Goal: Information Seeking & Learning: Learn about a topic

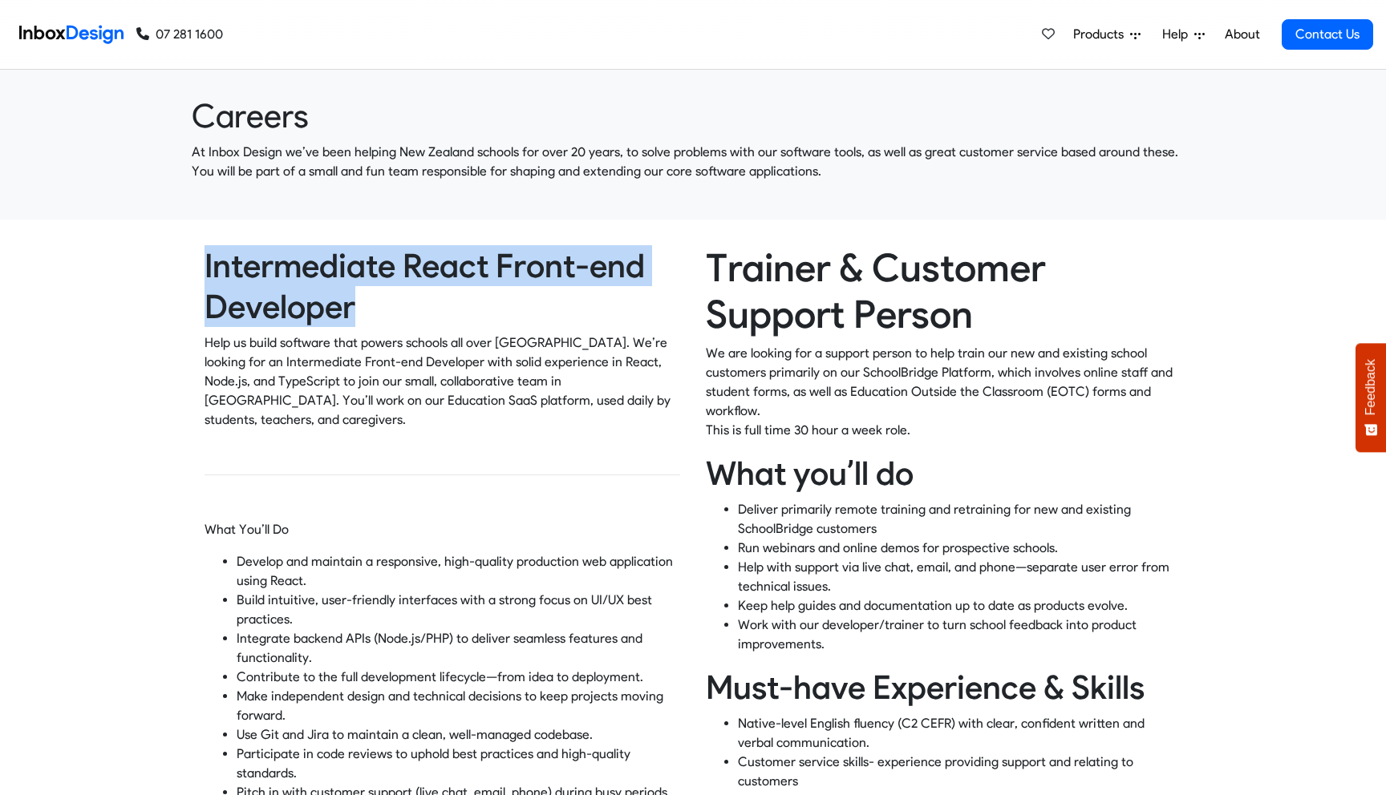
drag, startPoint x: 205, startPoint y: 261, endPoint x: 355, endPoint y: 293, distance: 153.3
click at [355, 293] on h2 "Intermediate React Front-end Developer" at bounding box center [442, 286] width 476 height 82
copy h2 "Intermediate React Front-end Developer"
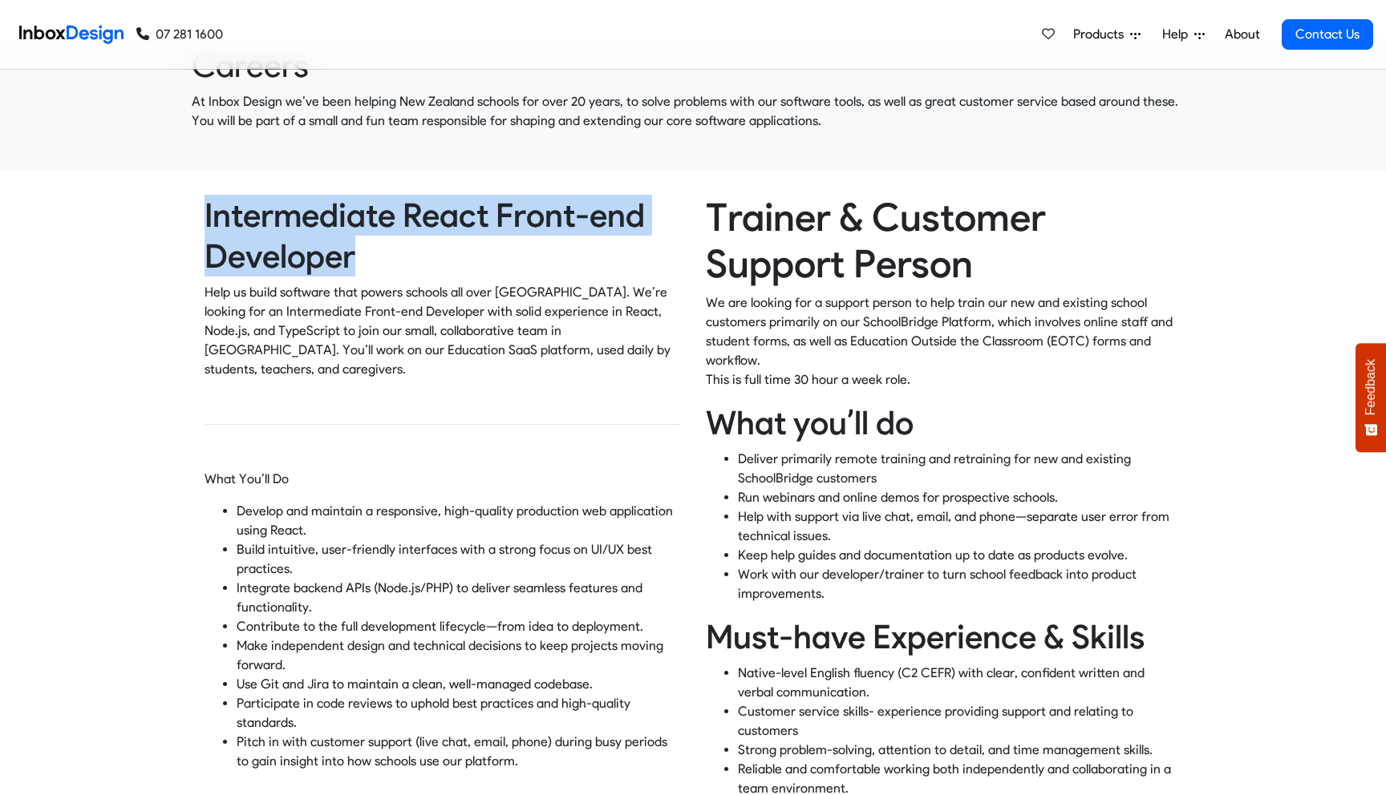
scroll to position [51, 0]
click at [511, 514] on p "Develop and maintain a responsive, high-quality production web application usin…" at bounding box center [458, 520] width 443 height 38
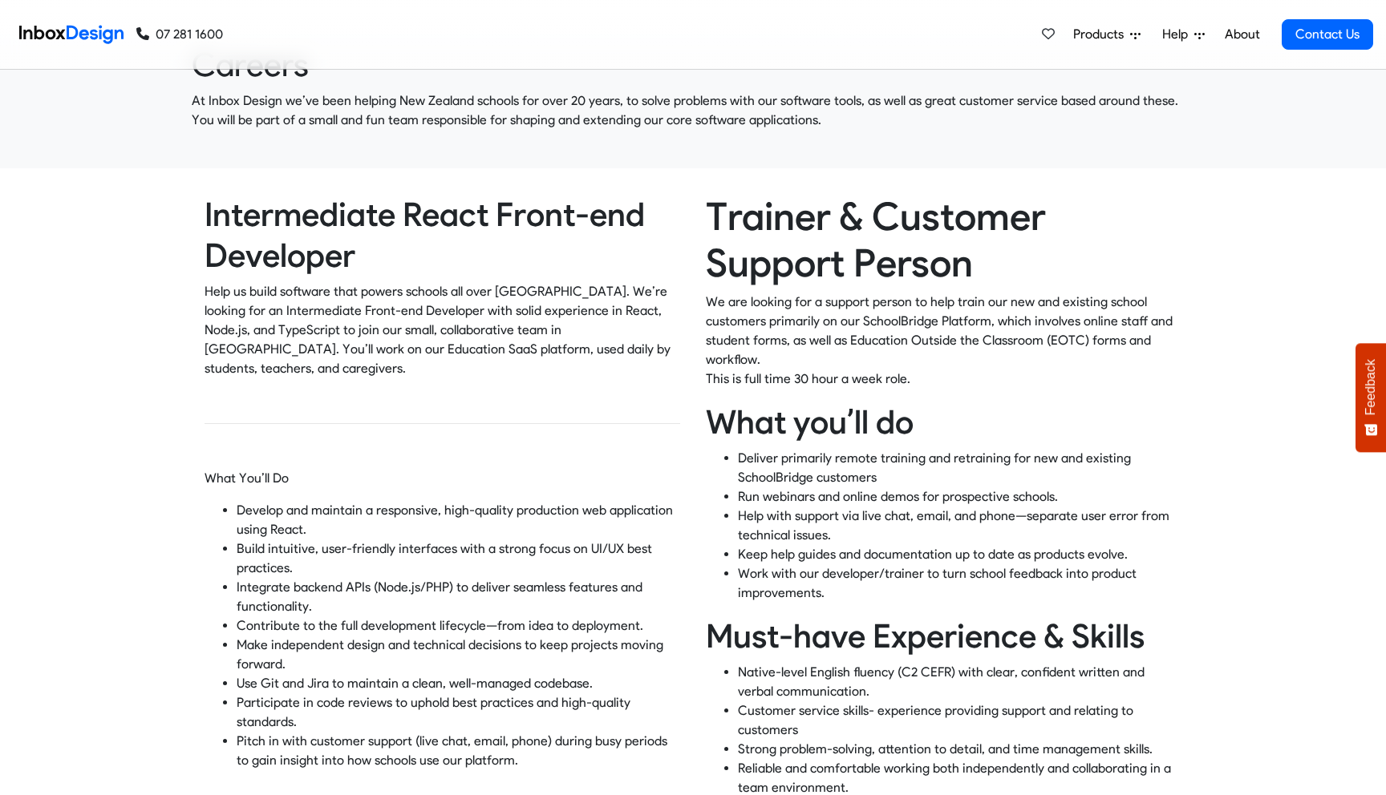
click at [511, 514] on p "Develop and maintain a responsive, high-quality production web application usin…" at bounding box center [458, 520] width 443 height 38
click at [478, 553] on p "Build intuitive, user-friendly interfaces with a strong focus on UI/UX best pra…" at bounding box center [458, 559] width 443 height 38
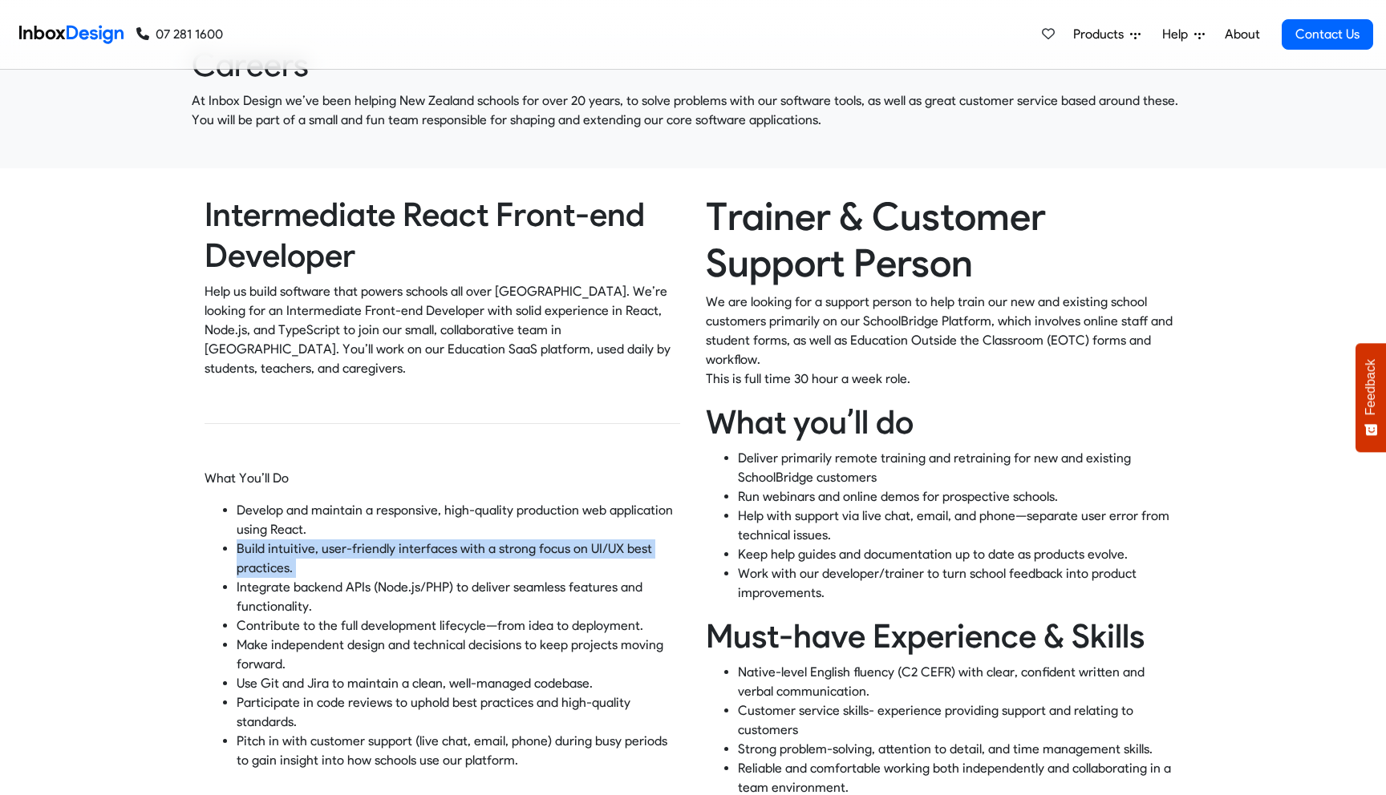
click at [455, 578] on p "Integrate backend APIs (Node.js/PHP) to deliver seamless features and functiona…" at bounding box center [458, 597] width 443 height 38
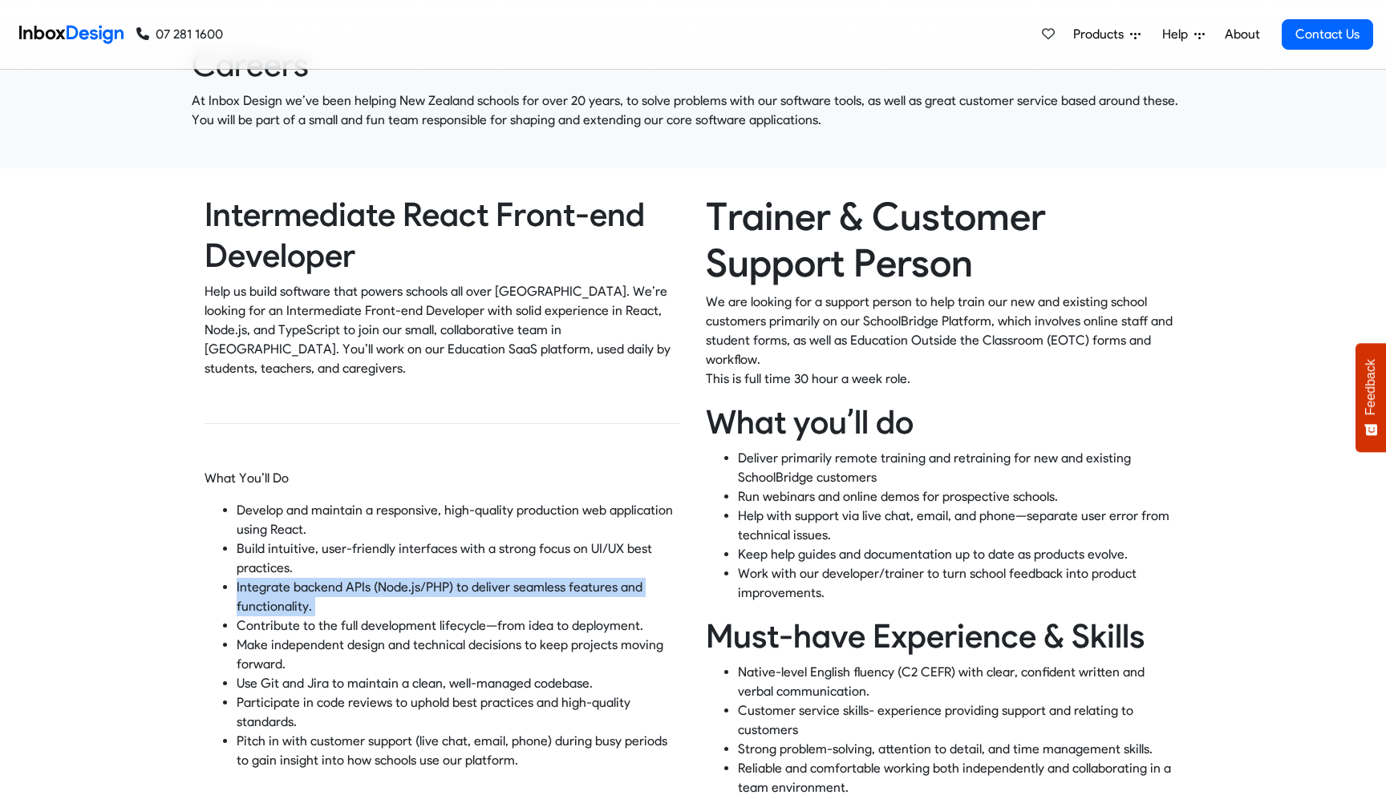
click at [460, 636] on p "Make independent design and technical decisions to keep projects moving forward." at bounding box center [458, 655] width 443 height 38
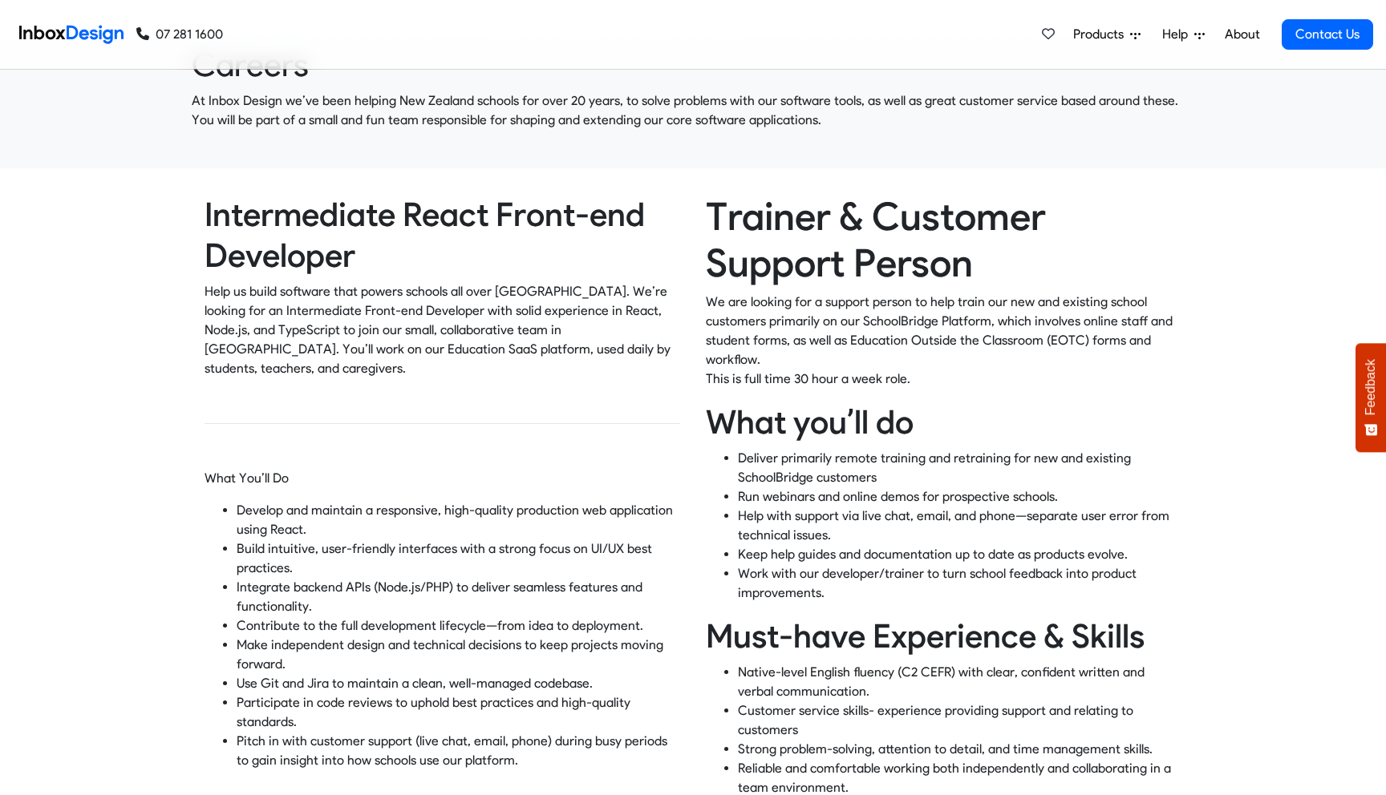
click at [460, 636] on p "Make independent design and technical decisions to keep projects moving forward." at bounding box center [458, 655] width 443 height 38
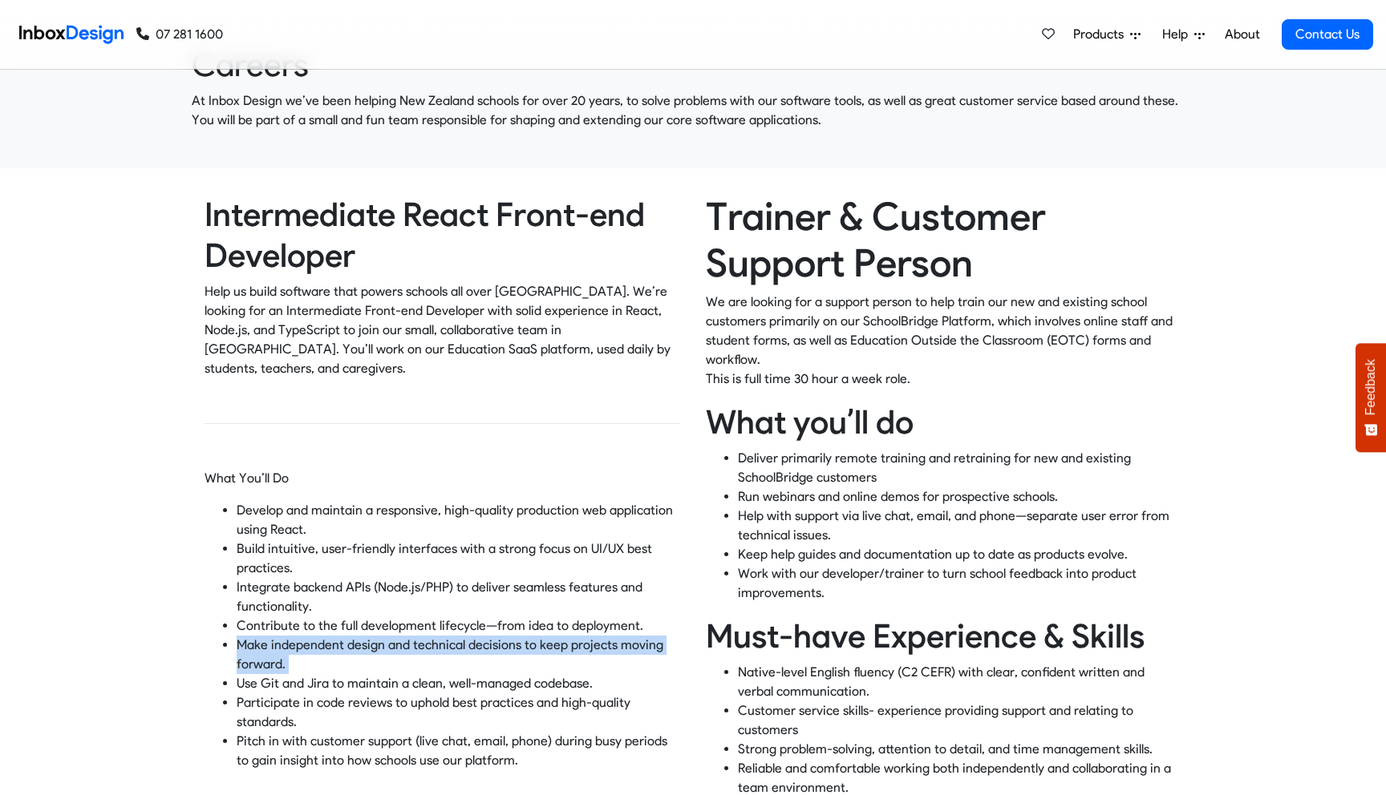
click at [448, 674] on p "Use Git and Jira to maintain a clean, well-managed codebase." at bounding box center [458, 683] width 443 height 19
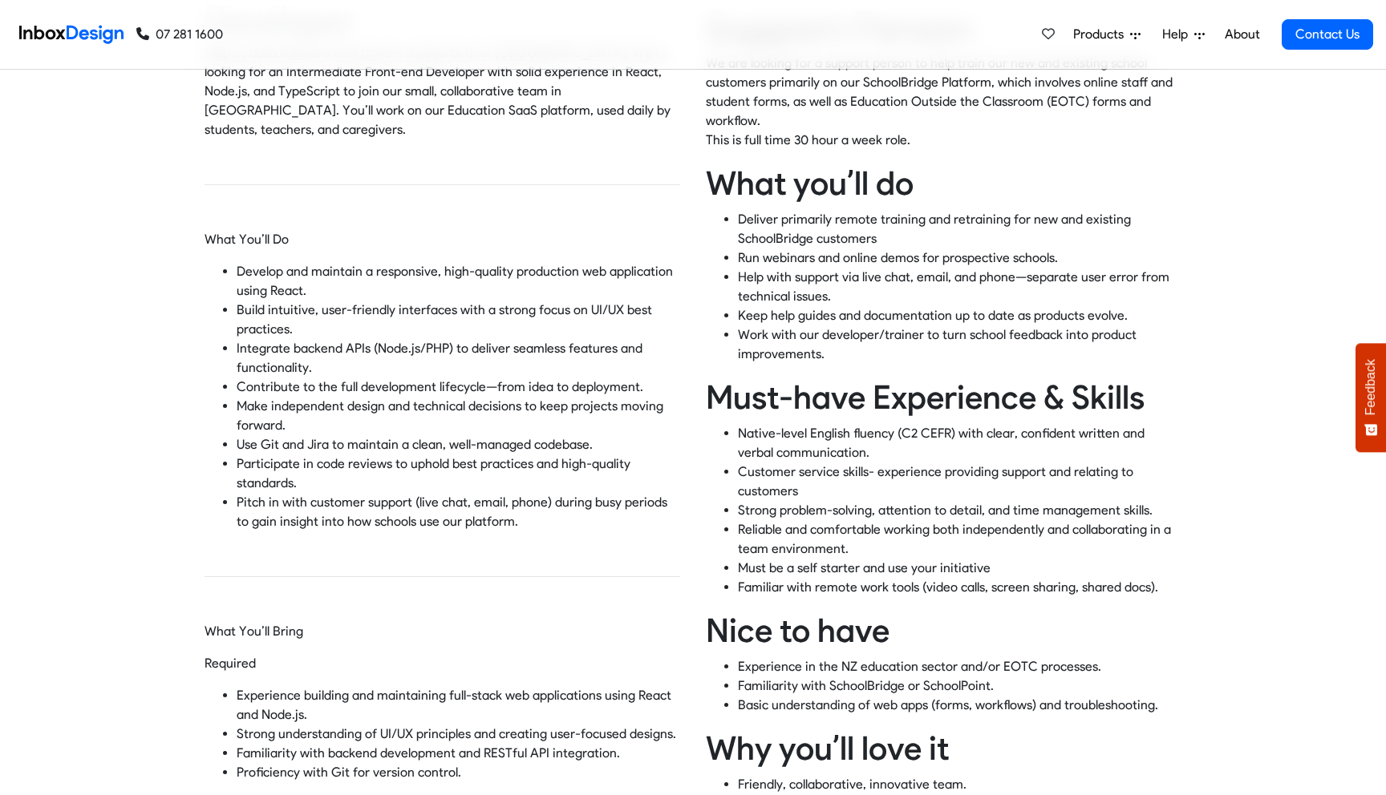
scroll to position [318, 0]
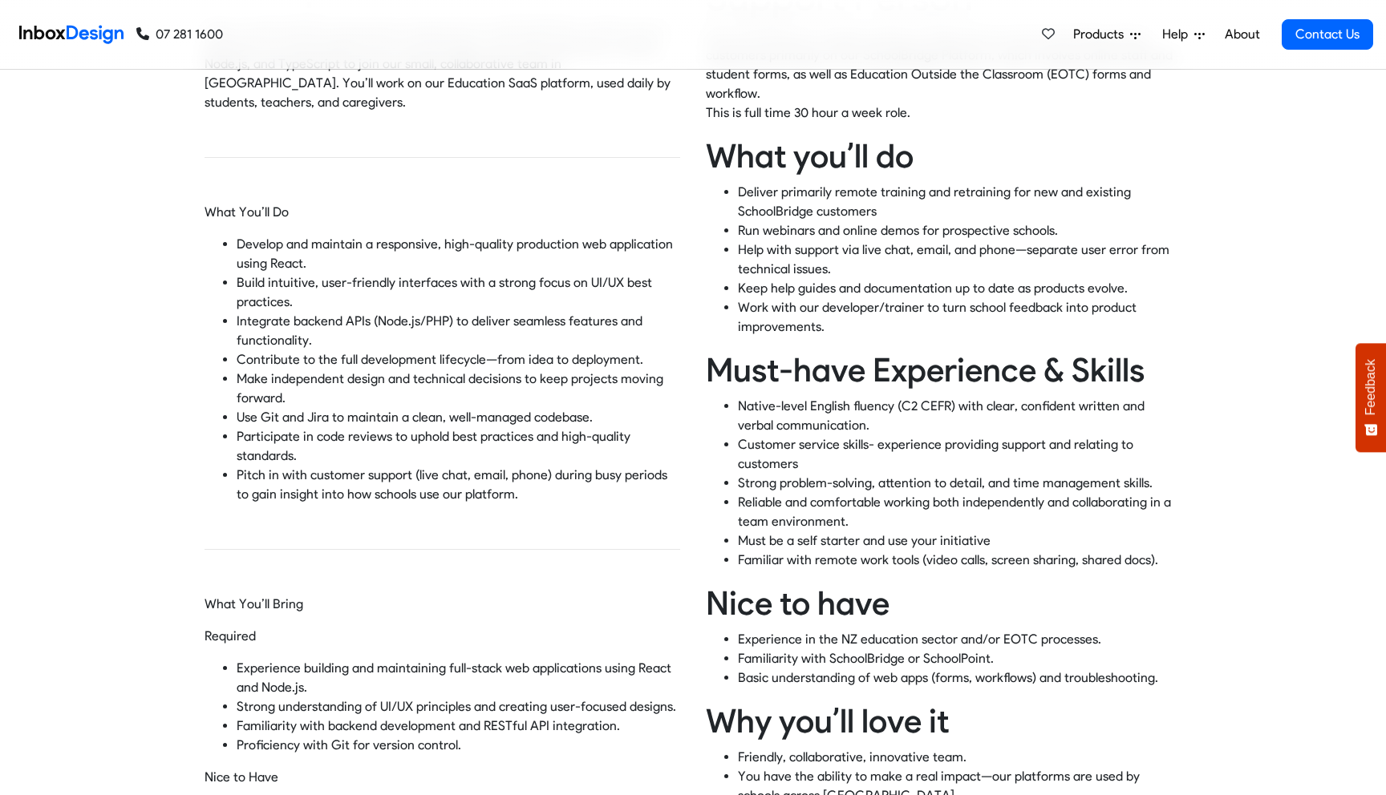
click at [288, 273] on p "Build intuitive, user-friendly interfaces with a strong focus on UI/UX best pra…" at bounding box center [458, 292] width 443 height 38
click at [413, 370] on p "Make independent design and technical decisions to keep projects moving forward." at bounding box center [458, 389] width 443 height 38
click at [443, 433] on p "Participate in code reviews to uphold best practices and high-quality standards." at bounding box center [458, 446] width 443 height 38
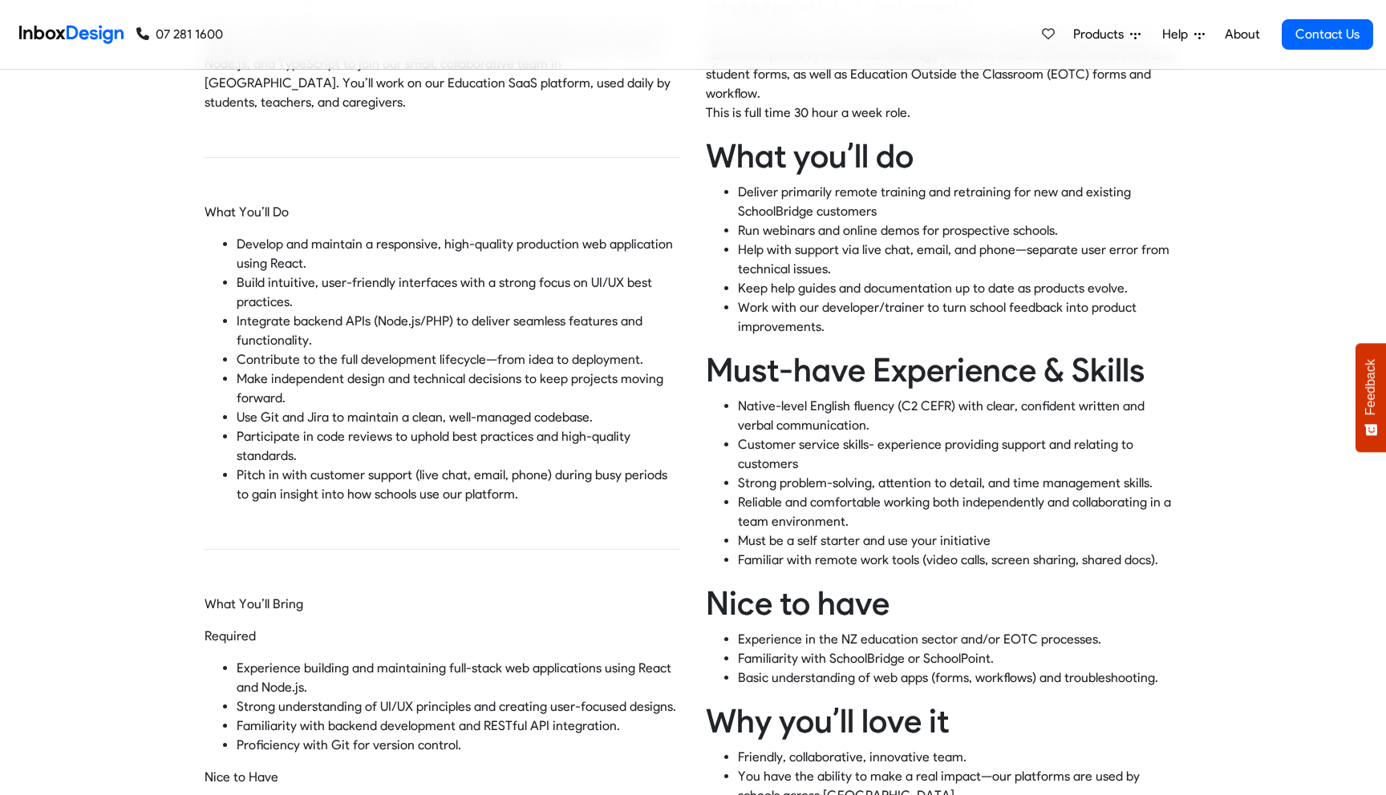
click at [443, 433] on p "Participate in code reviews to uphold best practices and high-quality standards." at bounding box center [458, 446] width 443 height 38
click at [362, 488] on div "Intermediate React Front-end Developer Help us build software that powers schoo…" at bounding box center [448, 798] width 488 height 1741
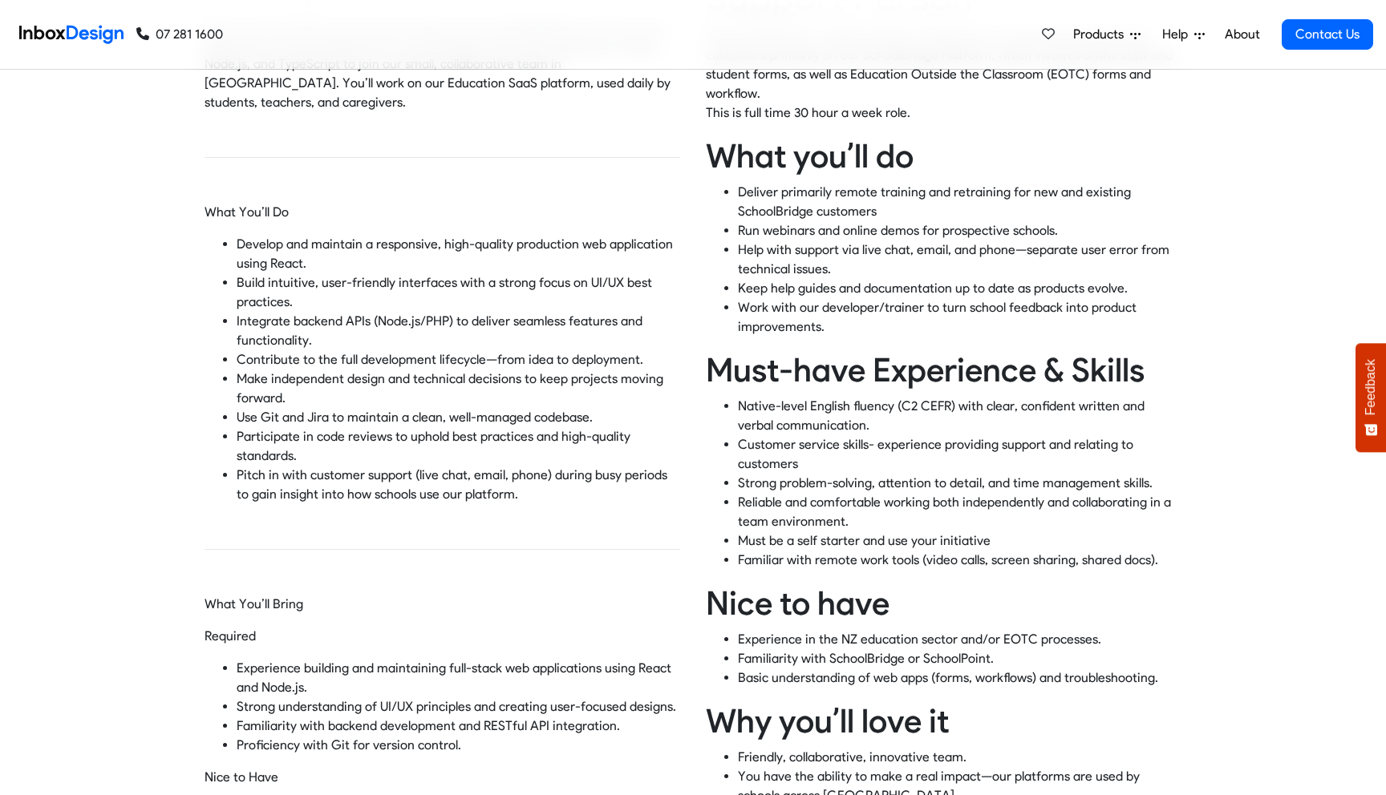
click at [362, 488] on div "Intermediate React Front-end Developer Help us build software that powers schoo…" at bounding box center [448, 798] width 488 height 1741
click at [415, 466] on p "Pitch in with customer support (live chat, email, phone) during busy periods to…" at bounding box center [458, 485] width 443 height 38
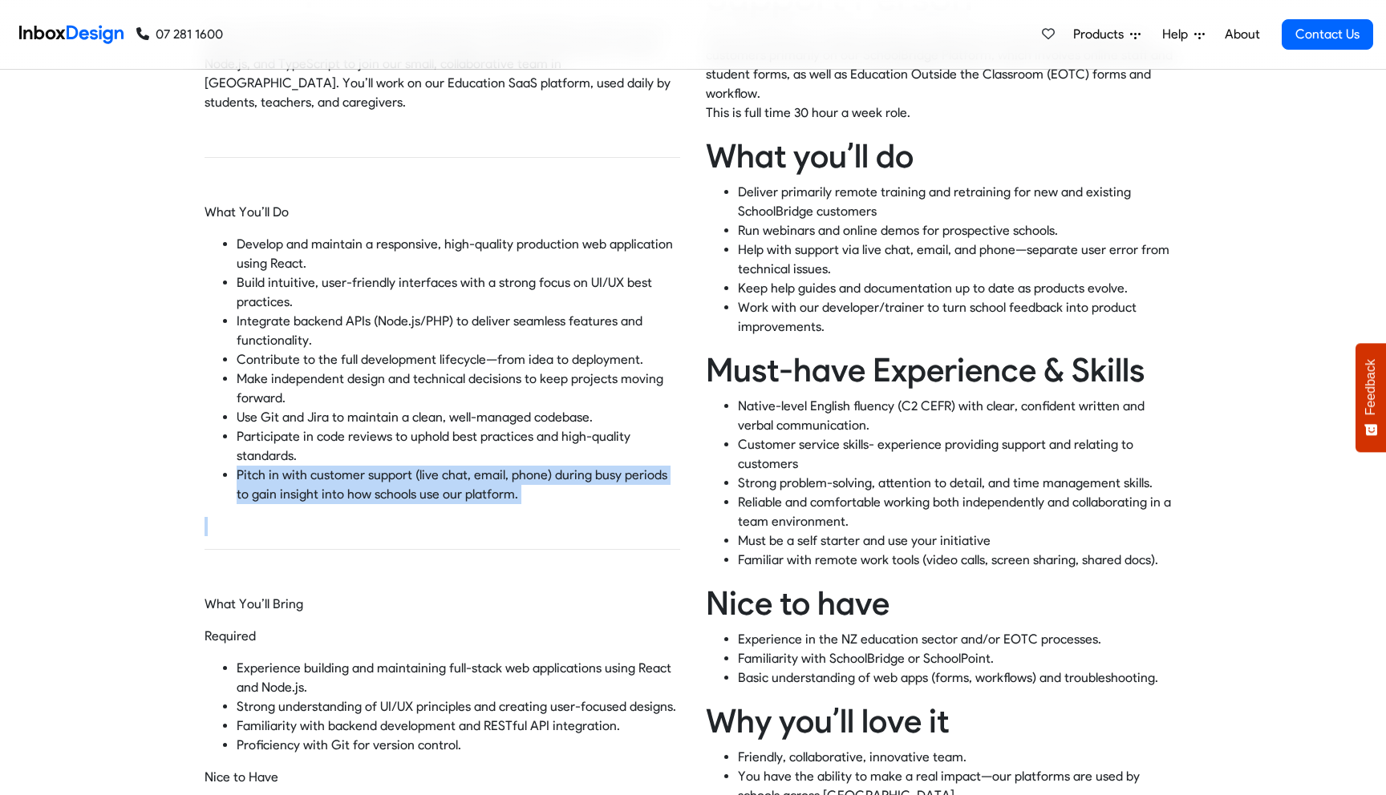
copy p "Pitch in with customer support (live chat, email, phone) during busy periods to…"
click at [501, 350] on p "Contribute to the full development lifecycle—from idea to deployment." at bounding box center [458, 359] width 443 height 19
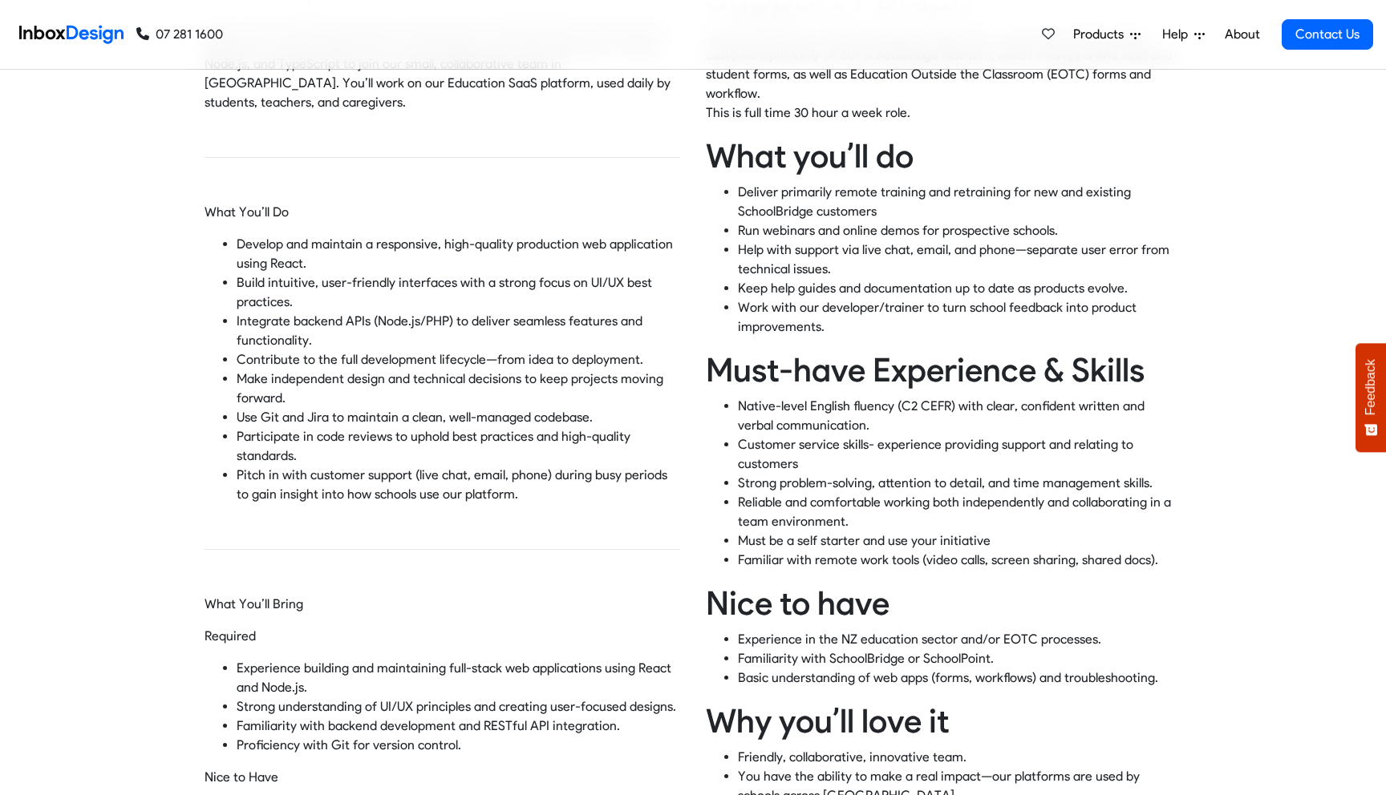
click at [476, 488] on div "Intermediate React Front-end Developer Help us build software that powers schoo…" at bounding box center [448, 798] width 488 height 1741
click at [949, 463] on p "Customer service skills- experience providing support and relating to customers" at bounding box center [959, 454] width 443 height 38
click at [865, 162] on h2 "What you’ll do" at bounding box center [944, 156] width 476 height 41
click at [122, 306] on div "Lorem ipsum dolor sit amet, consectetur adipiscing elit Intermediate React Fron…" at bounding box center [693, 798] width 1386 height 1741
click at [252, 312] on p "Integrate backend APIs (Node.js/PHP) to deliver seamless features and functiona…" at bounding box center [458, 331] width 443 height 38
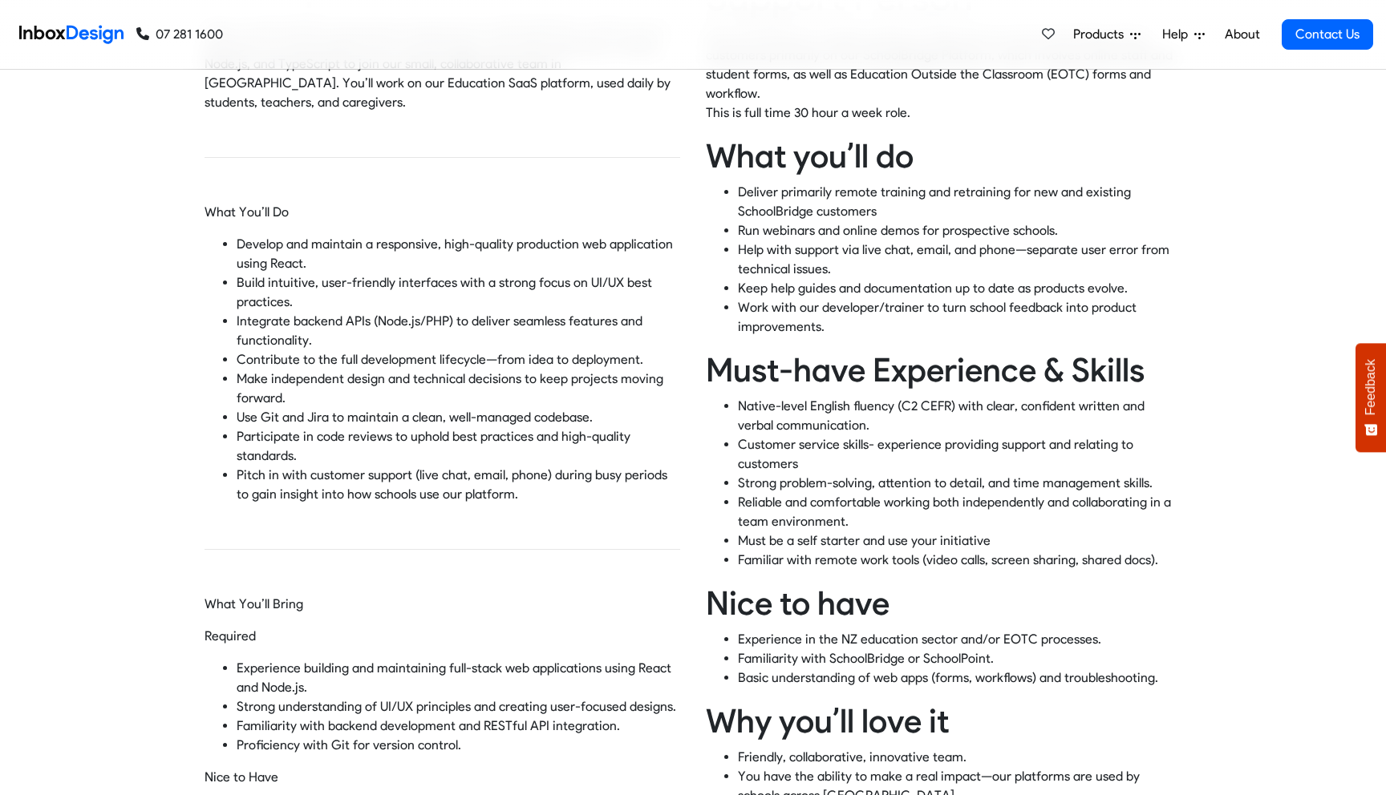
click at [252, 312] on p "Integrate backend APIs (Node.js/PHP) to deliver seamless features and functiona…" at bounding box center [458, 331] width 443 height 38
click at [298, 370] on p "Make independent design and technical decisions to keep projects moving forward." at bounding box center [458, 389] width 443 height 38
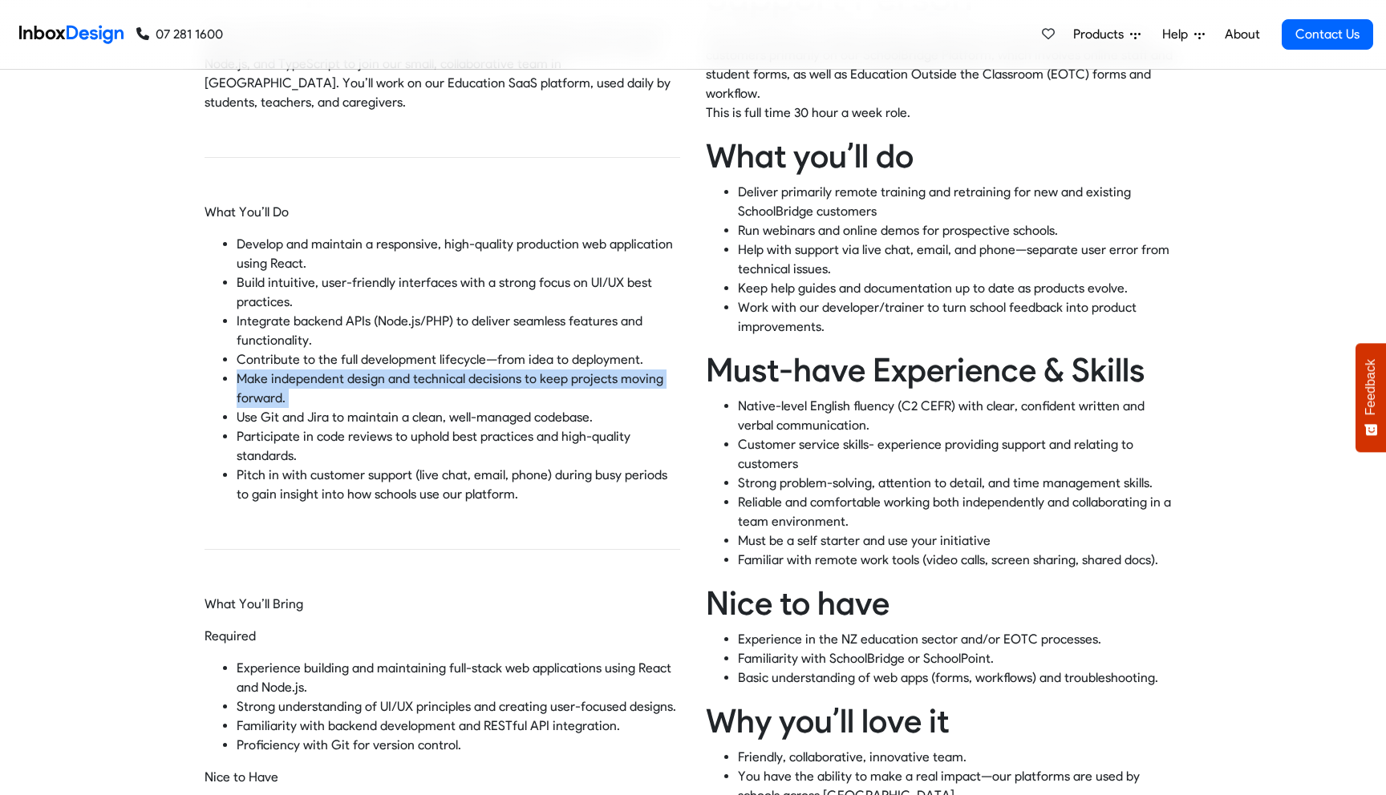
click at [293, 427] on p "Participate in code reviews to uphold best practices and high-quality standards." at bounding box center [458, 446] width 443 height 38
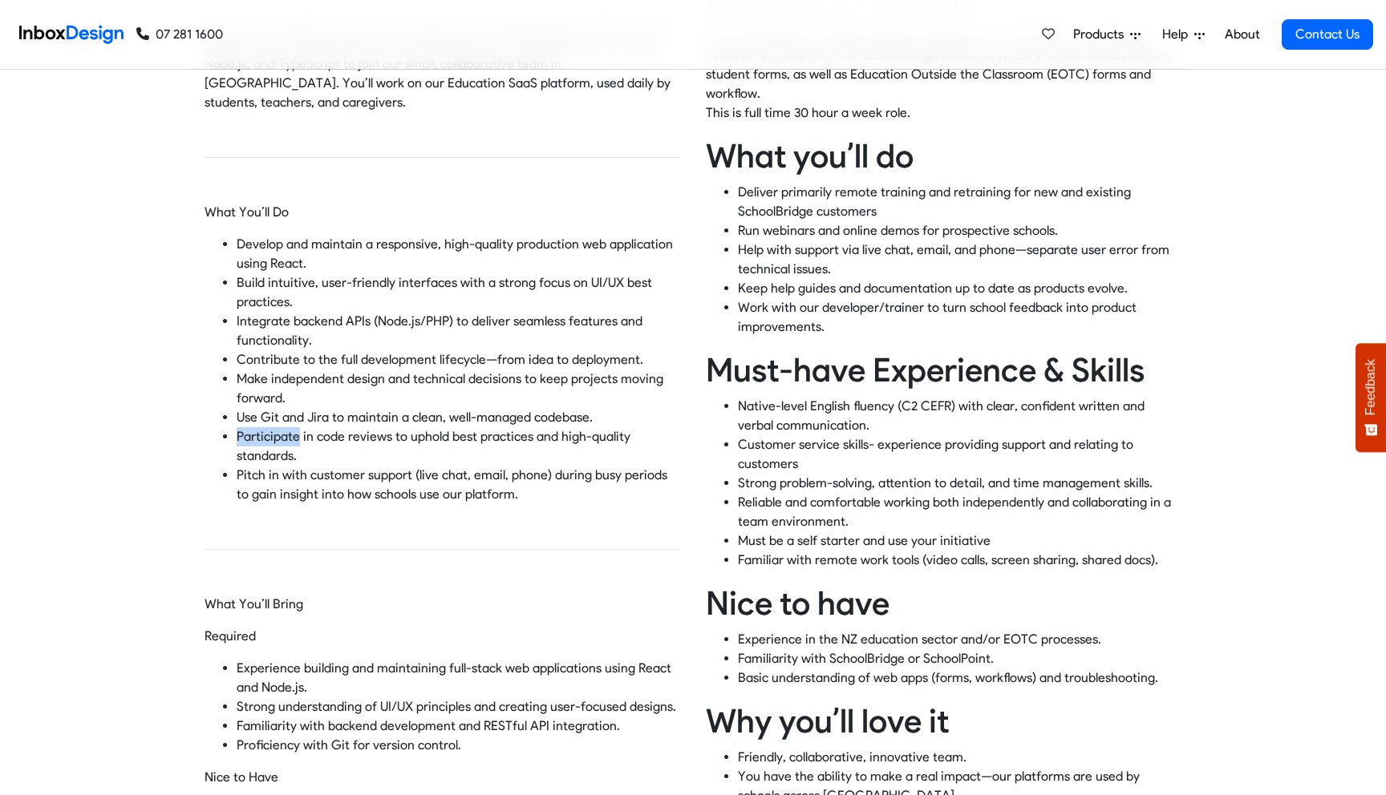
click at [293, 427] on p "Participate in code reviews to uphold best practices and high-quality standards." at bounding box center [458, 446] width 443 height 38
click at [298, 469] on p "Pitch in with customer support (live chat, email, phone) during busy periods to…" at bounding box center [458, 485] width 443 height 38
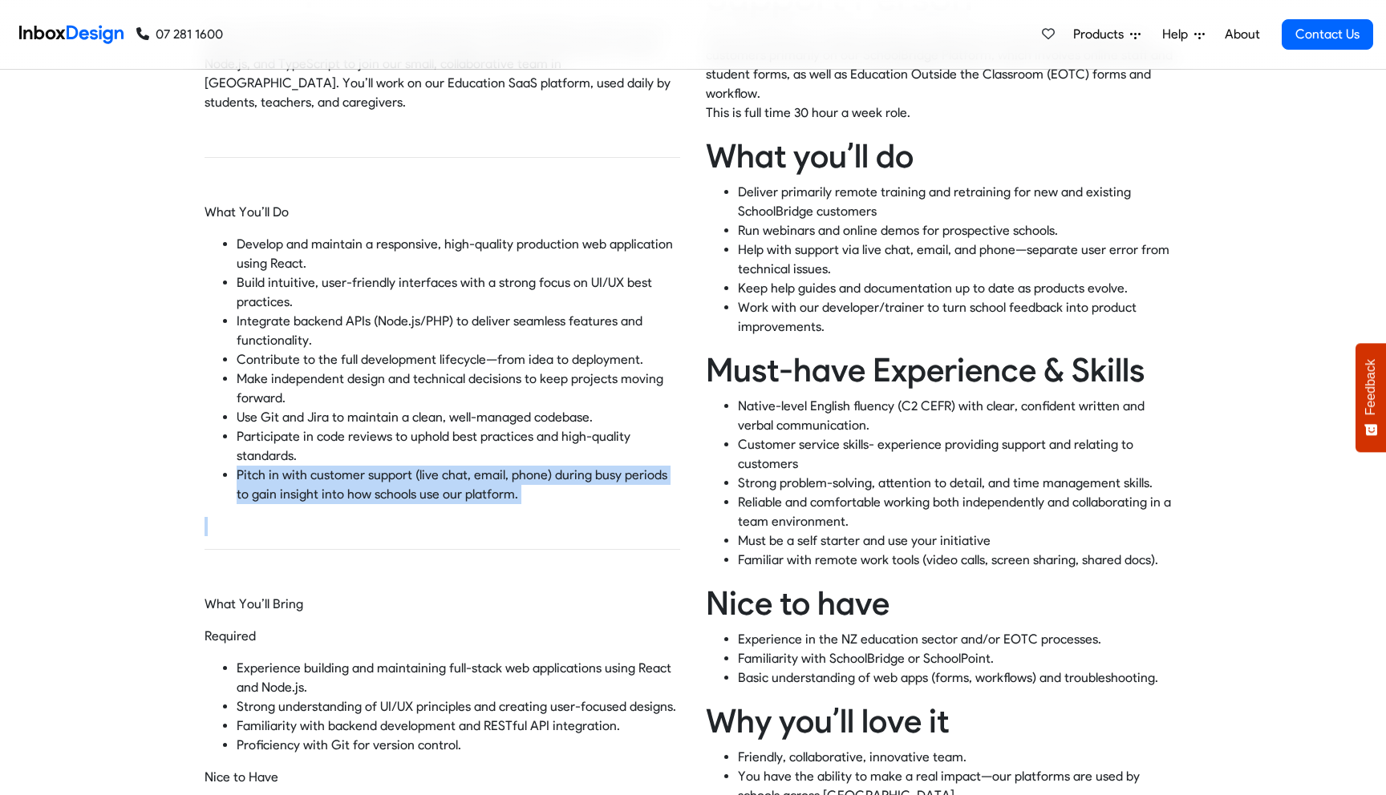
click at [298, 488] on div "Intermediate React Front-end Developer Help us build software that powers schoo…" at bounding box center [448, 798] width 488 height 1741
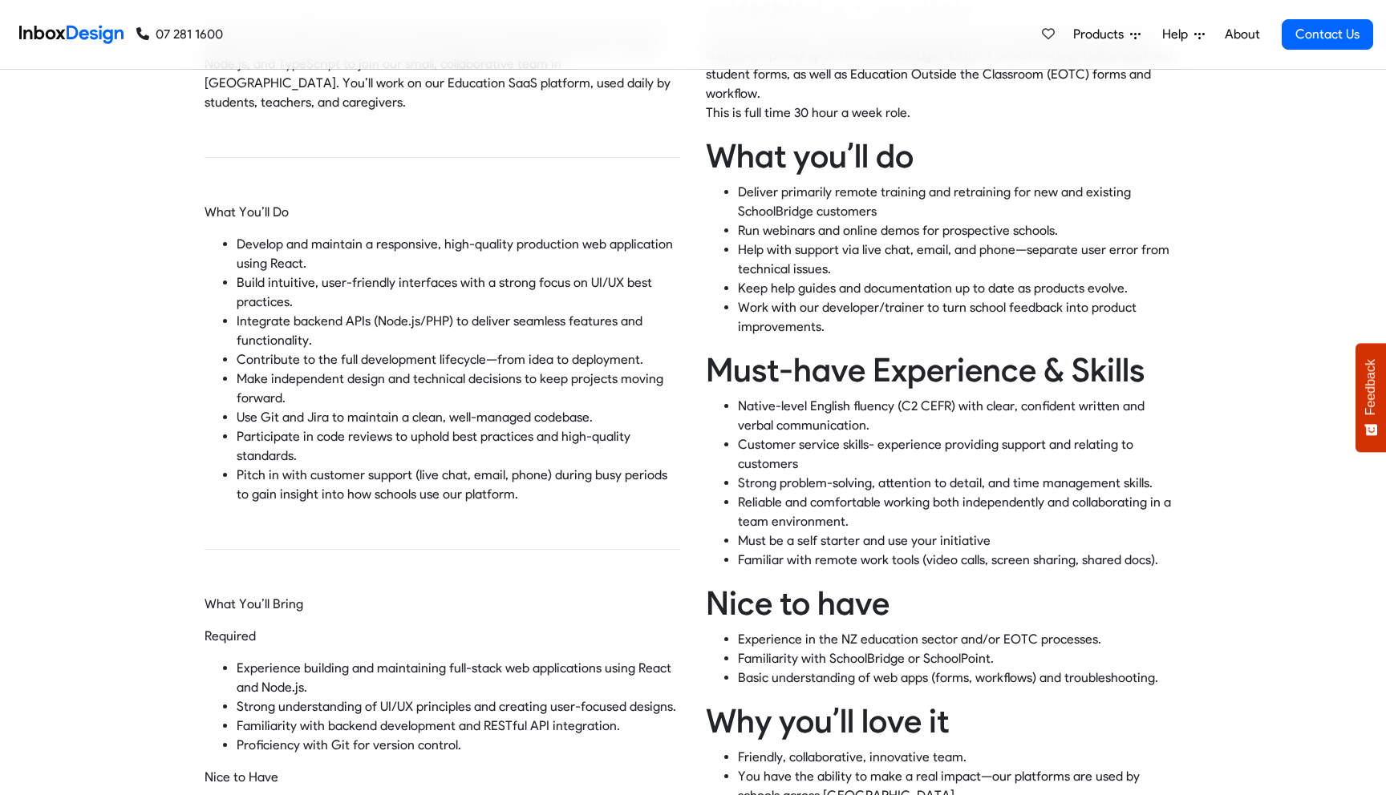
click at [298, 488] on div "Intermediate React Front-end Developer Help us build software that powers schoo…" at bounding box center [448, 798] width 488 height 1741
click at [341, 408] on p "Use Git and Jira to maintain a clean, well-managed codebase." at bounding box center [458, 417] width 443 height 19
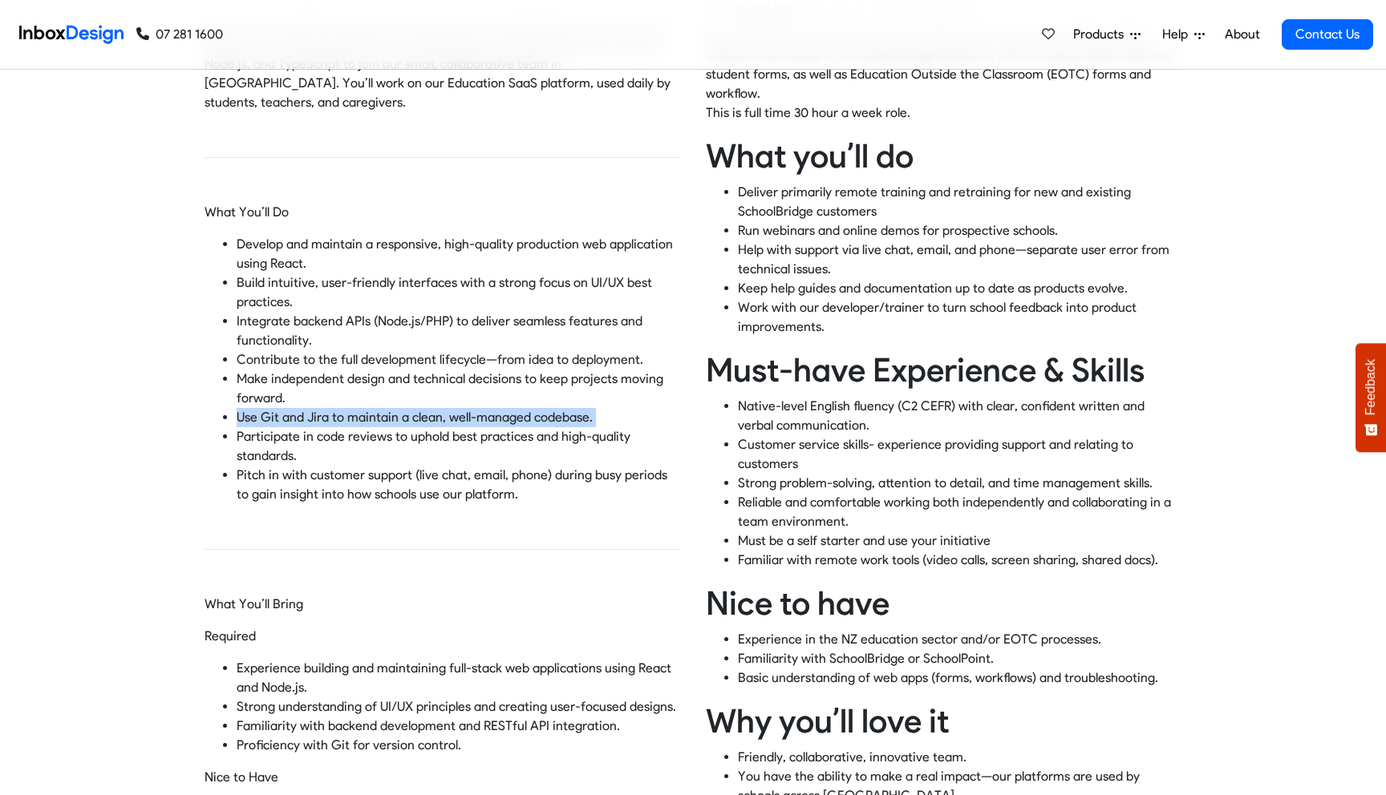
click at [354, 371] on p "Make independent design and technical decisions to keep projects moving forward." at bounding box center [458, 389] width 443 height 38
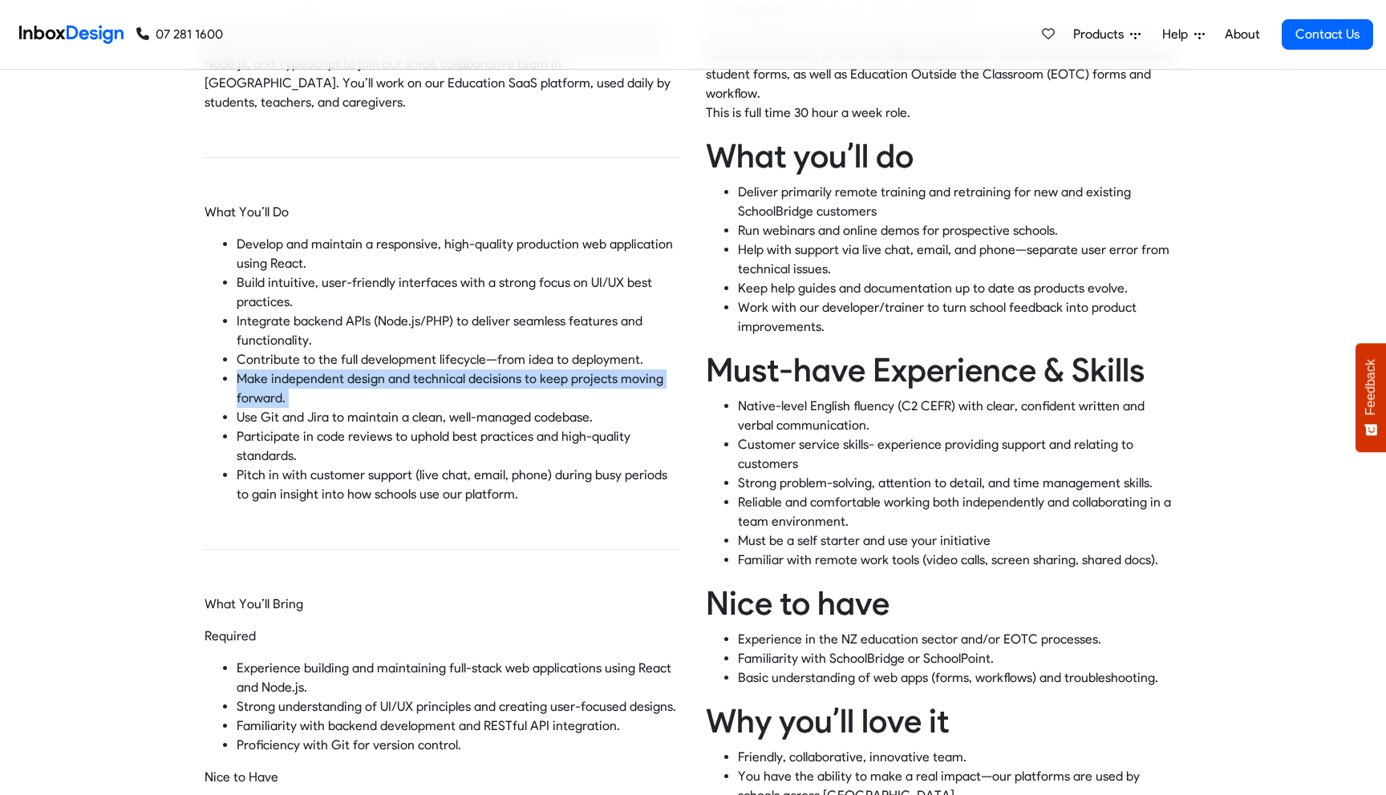
click at [371, 370] on p "Make independent design and technical decisions to keep projects moving forward." at bounding box center [458, 389] width 443 height 38
click at [370, 379] on p "Make independent design and technical decisions to keep projects moving forward." at bounding box center [458, 389] width 443 height 38
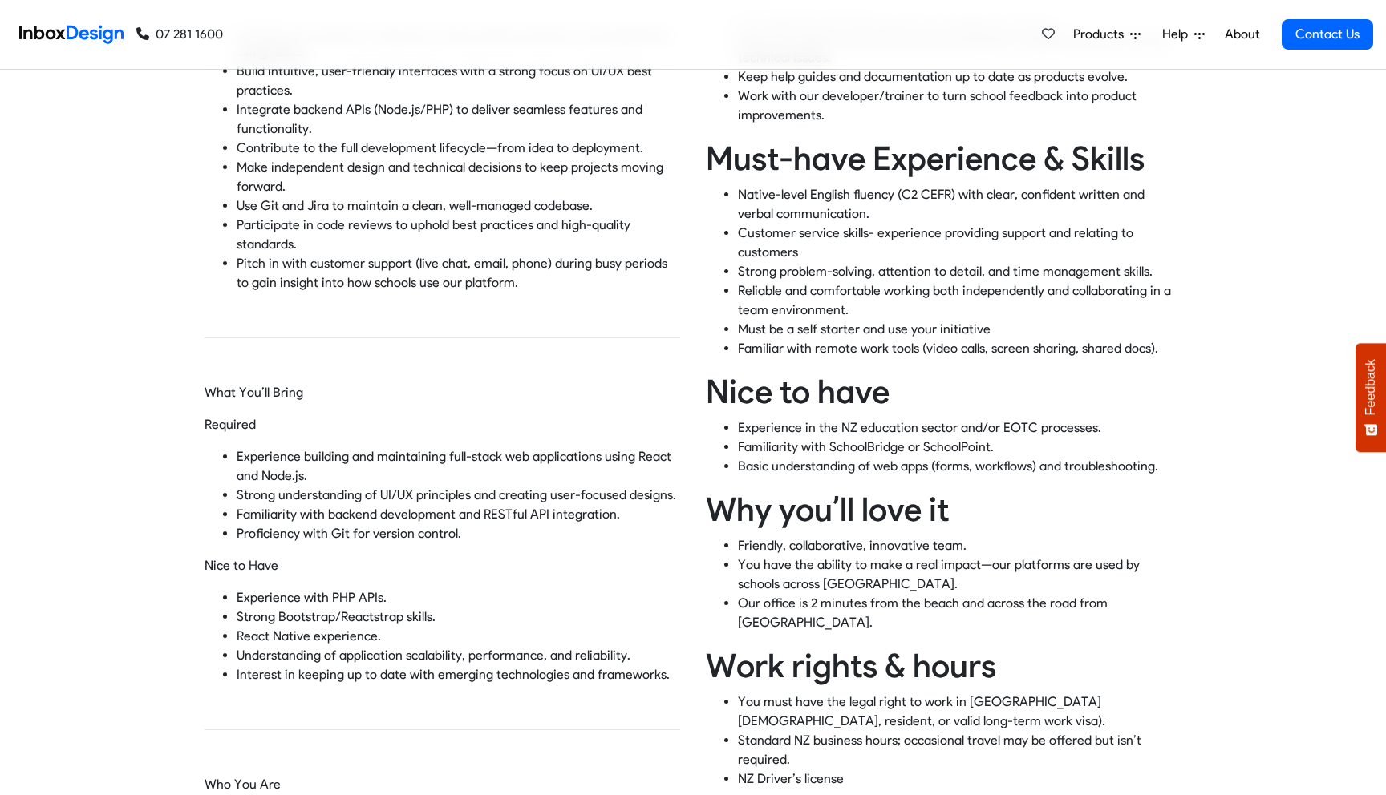
scroll to position [541, 0]
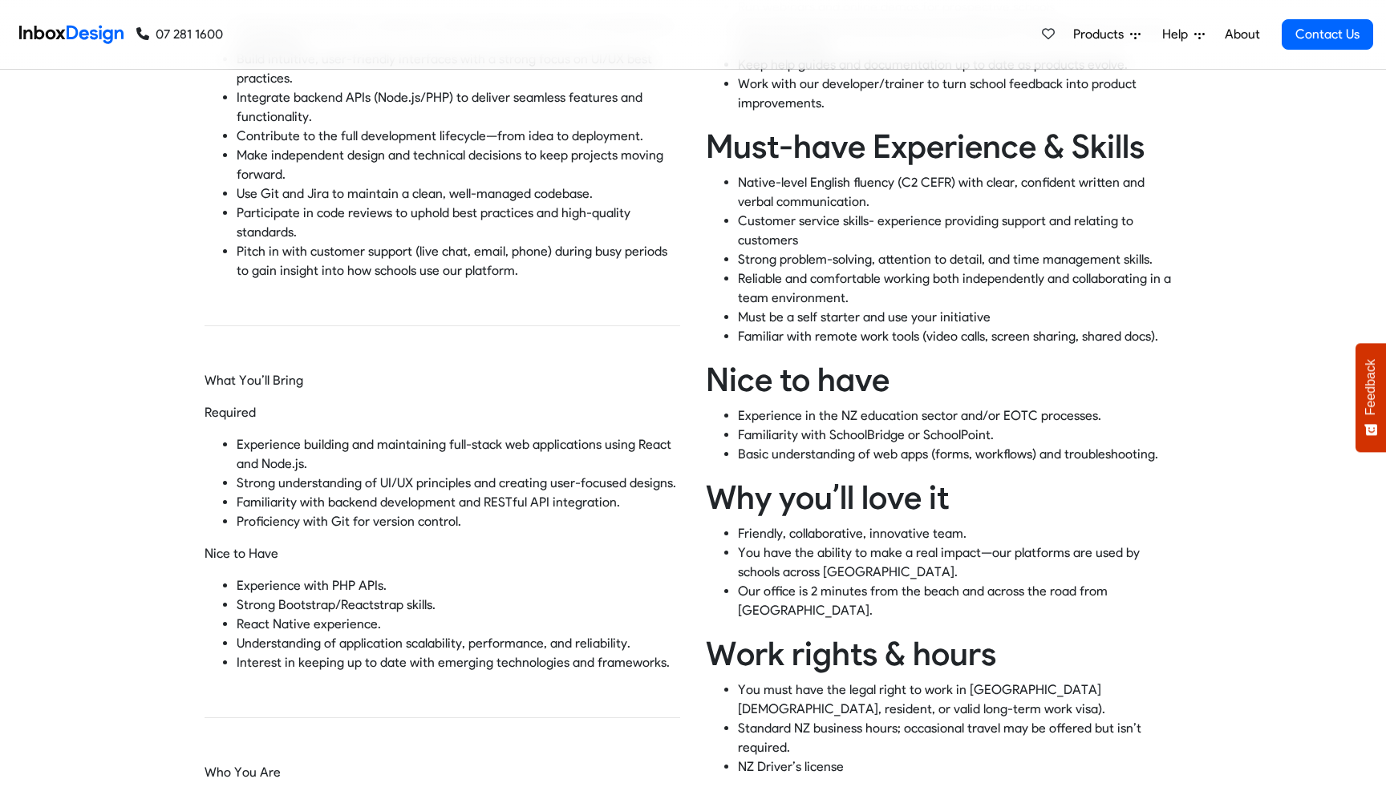
click at [496, 474] on p "Strong understanding of UI/UX principles and creating user-focused designs." at bounding box center [458, 483] width 443 height 19
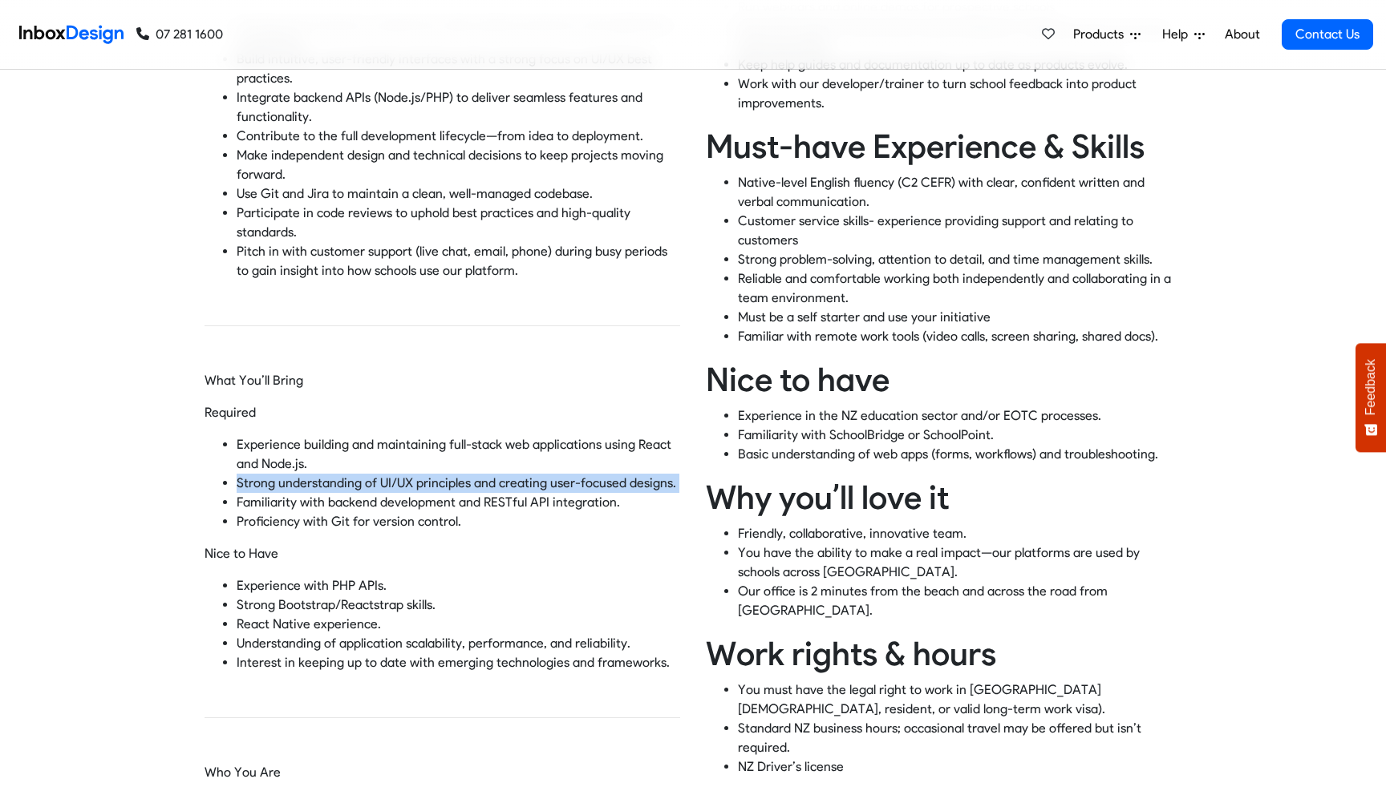
click at [496, 474] on p "Strong understanding of UI/UX principles and creating user-focused designs." at bounding box center [458, 483] width 443 height 19
click at [450, 512] on p "Proficiency with Git for version control." at bounding box center [458, 521] width 443 height 19
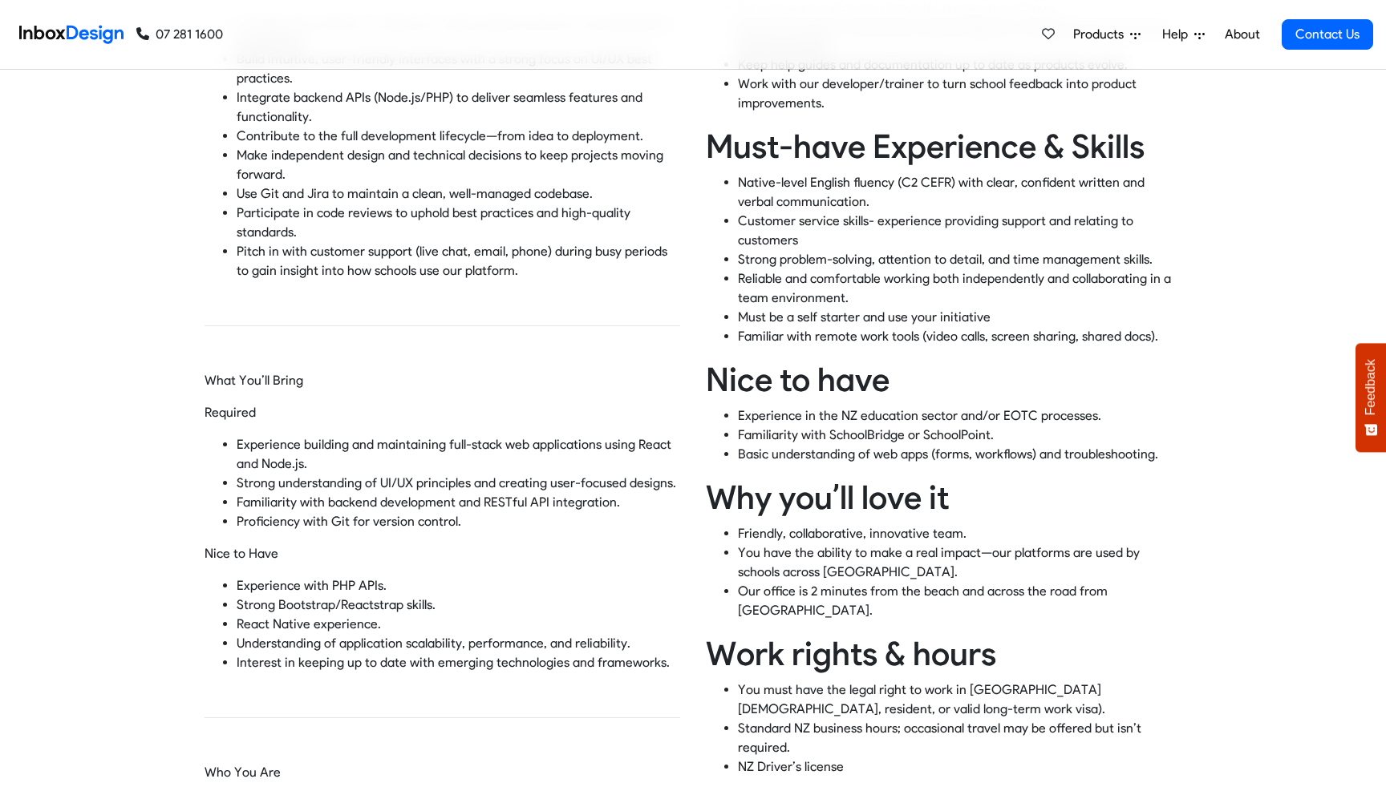
click at [450, 512] on p "Proficiency with Git for version control." at bounding box center [458, 521] width 443 height 19
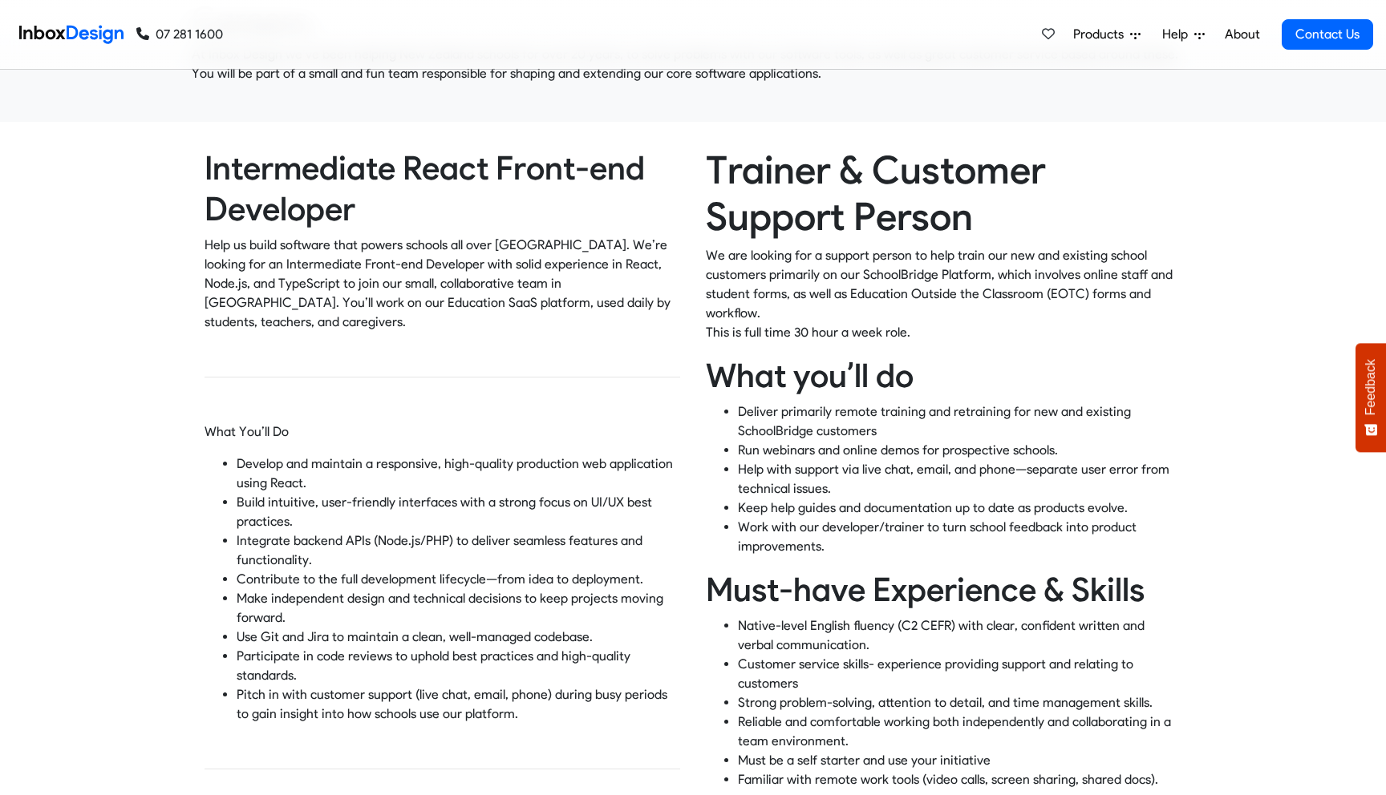
scroll to position [0, 0]
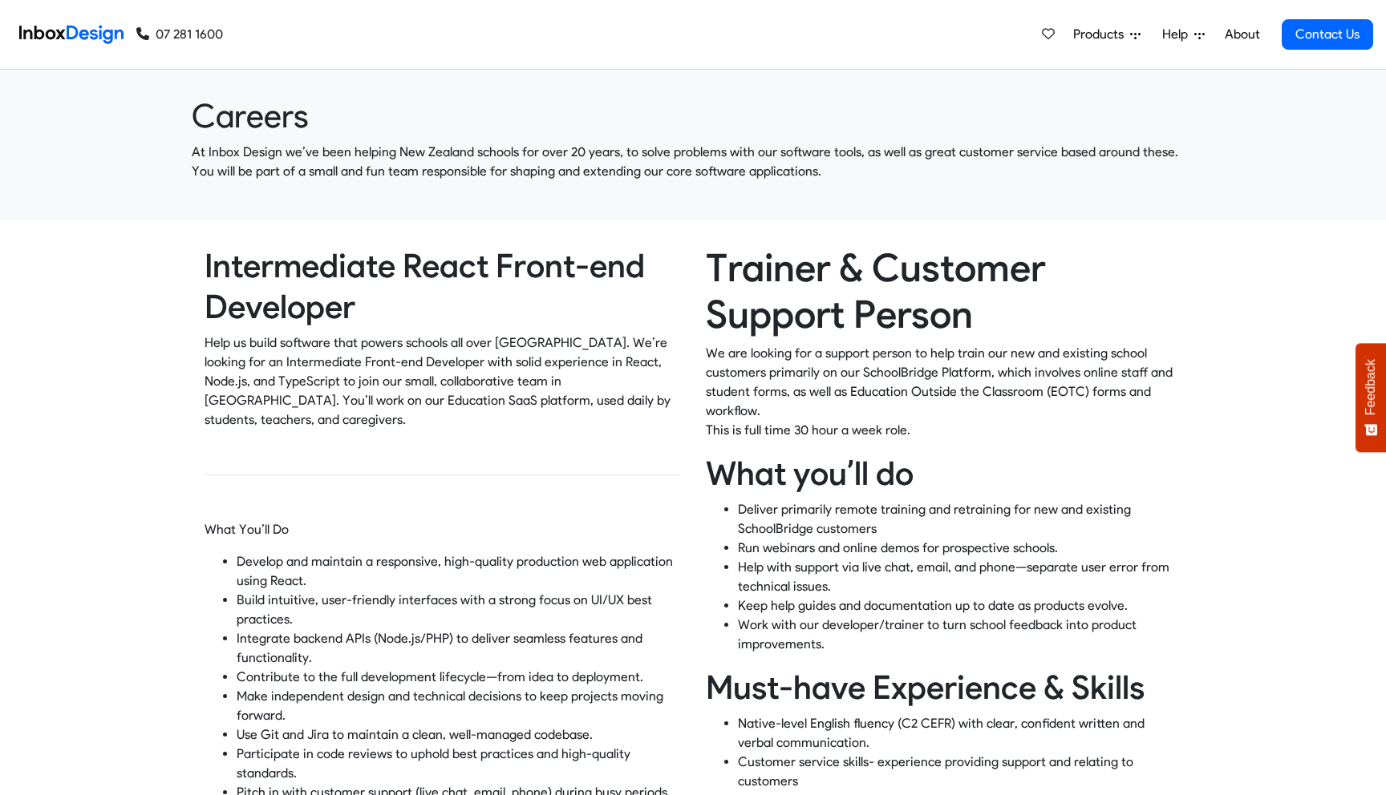
click at [482, 368] on p "Help us build software that powers schools all over [GEOGRAPHIC_DATA]. We’re lo…" at bounding box center [442, 382] width 476 height 96
